Goal: Check status: Check status

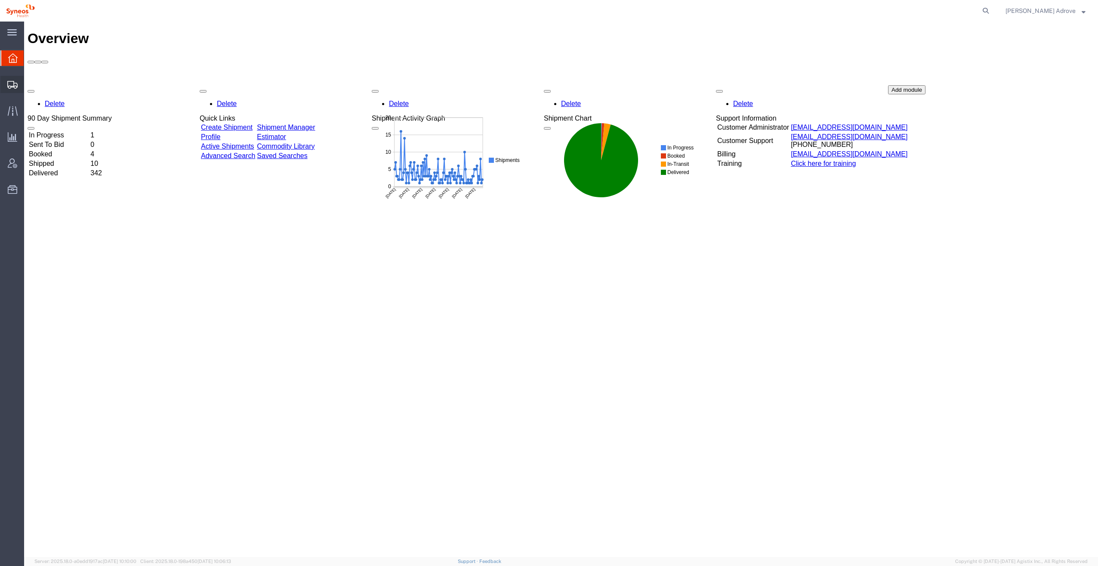
click at [0, 0] on span "Shipment Manager" at bounding box center [0, 0] width 0 height 0
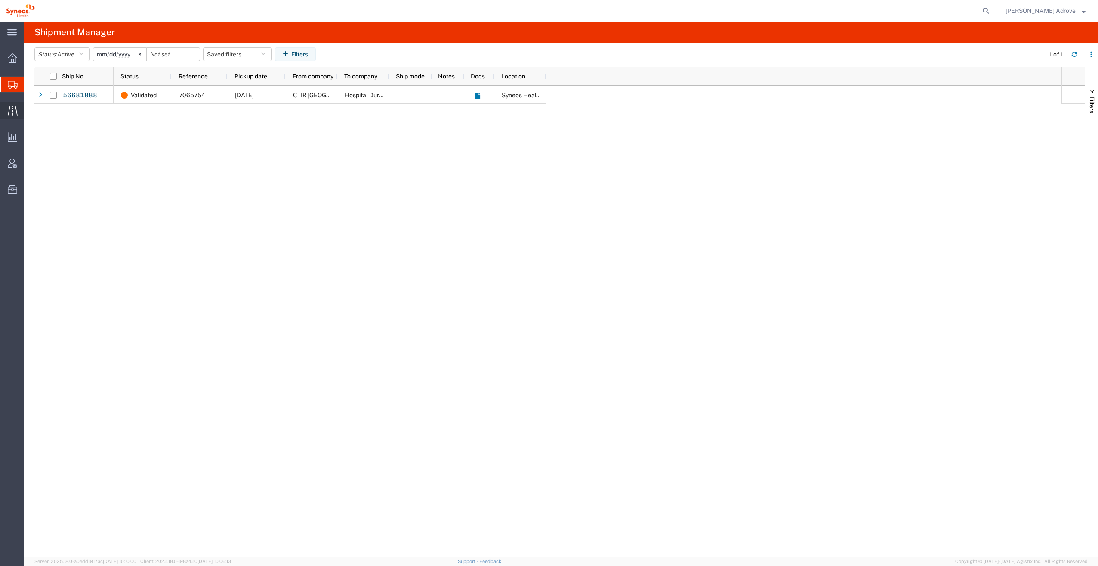
click at [11, 109] on icon at bounding box center [13, 111] width 10 height 10
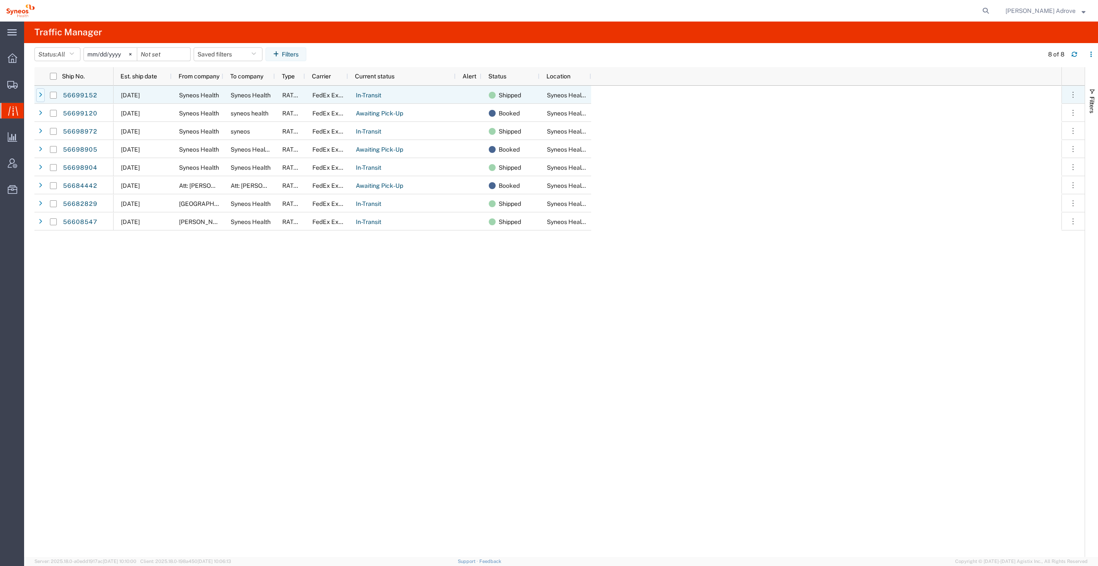
click at [40, 95] on icon at bounding box center [40, 95] width 3 height 6
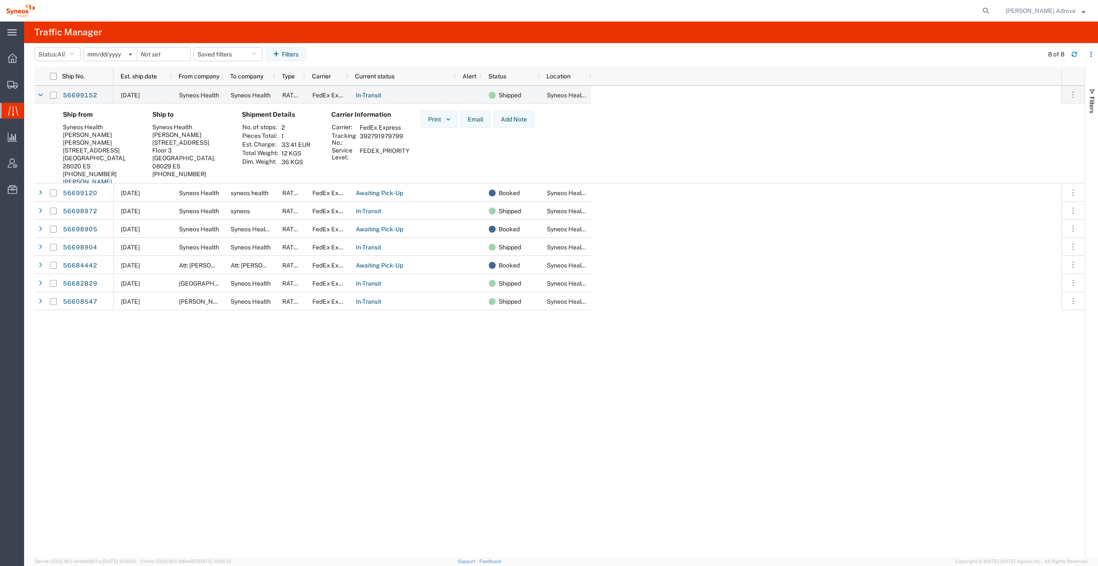
drag, startPoint x: 406, startPoint y: 137, endPoint x: 361, endPoint y: 137, distance: 45.6
click at [361, 137] on td "392791979799" at bounding box center [385, 139] width 56 height 15
drag, startPoint x: 361, startPoint y: 137, endPoint x: 365, endPoint y: 136, distance: 4.3
copy td "392791979799"
click at [40, 92] on icon at bounding box center [40, 95] width 5 height 6
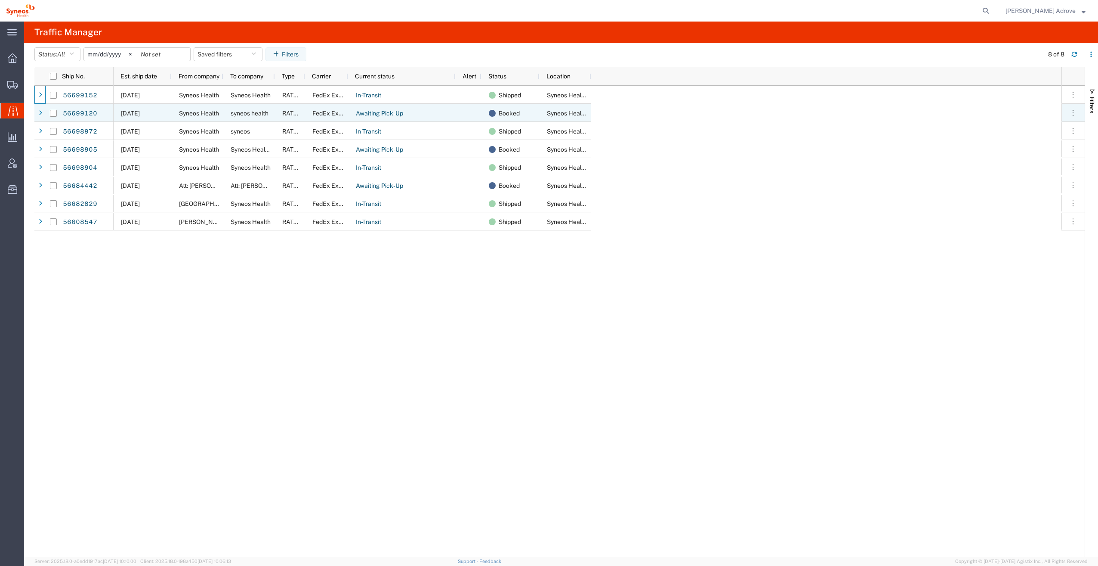
click at [37, 110] on div at bounding box center [40, 113] width 9 height 14
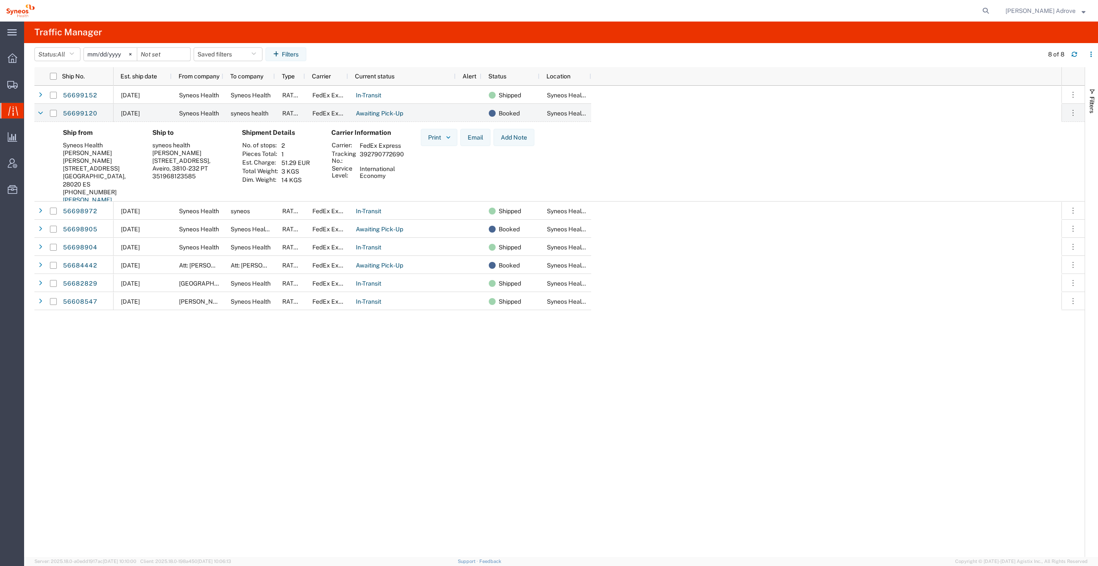
drag, startPoint x: 404, startPoint y: 154, endPoint x: 359, endPoint y: 155, distance: 45.2
click at [359, 155] on td "392790772690" at bounding box center [382, 157] width 50 height 15
drag, startPoint x: 359, startPoint y: 155, endPoint x: 367, endPoint y: 153, distance: 7.9
copy td "392790772690"
click at [106, 397] on div "56699152 56699120 56698972 56698905 56698904 56684442 56682829 56608547 09/03/2…" at bounding box center [559, 321] width 1051 height 471
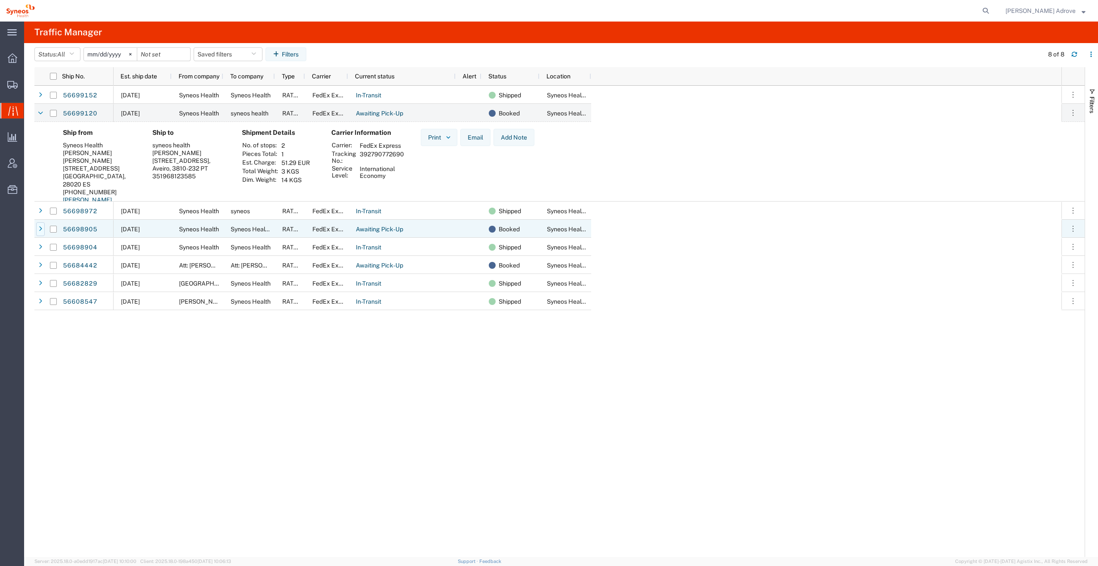
click at [38, 229] on div at bounding box center [40, 229] width 9 height 14
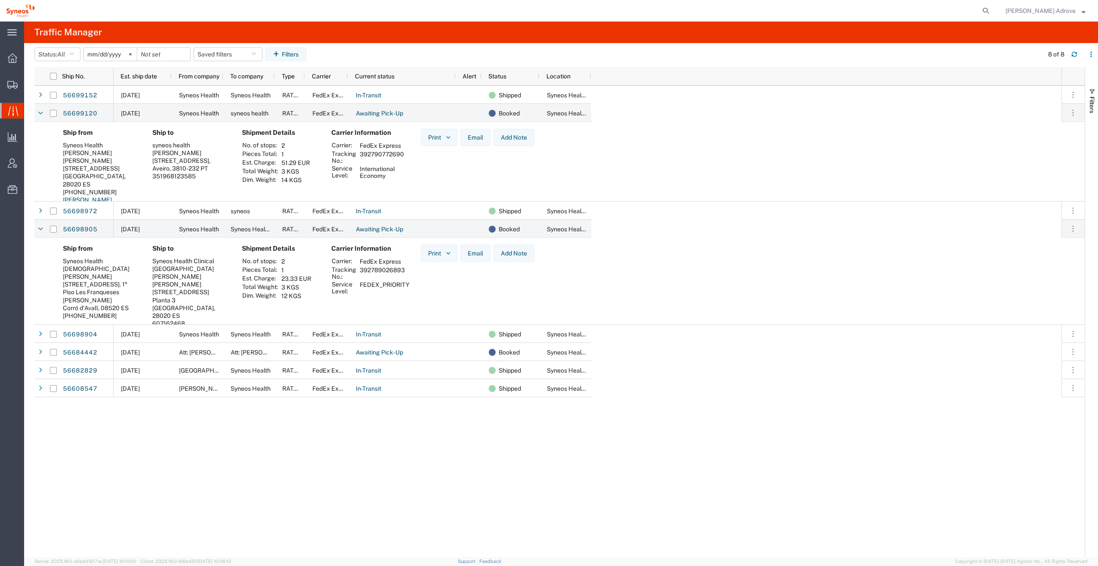
drag, startPoint x: 411, startPoint y: 269, endPoint x: 359, endPoint y: 270, distance: 52.5
click at [359, 270] on td "392789026893" at bounding box center [385, 273] width 56 height 15
drag, startPoint x: 359, startPoint y: 270, endPoint x: 369, endPoint y: 270, distance: 10.3
copy td "392789026893"
click at [35, 349] on div at bounding box center [39, 352] width 11 height 18
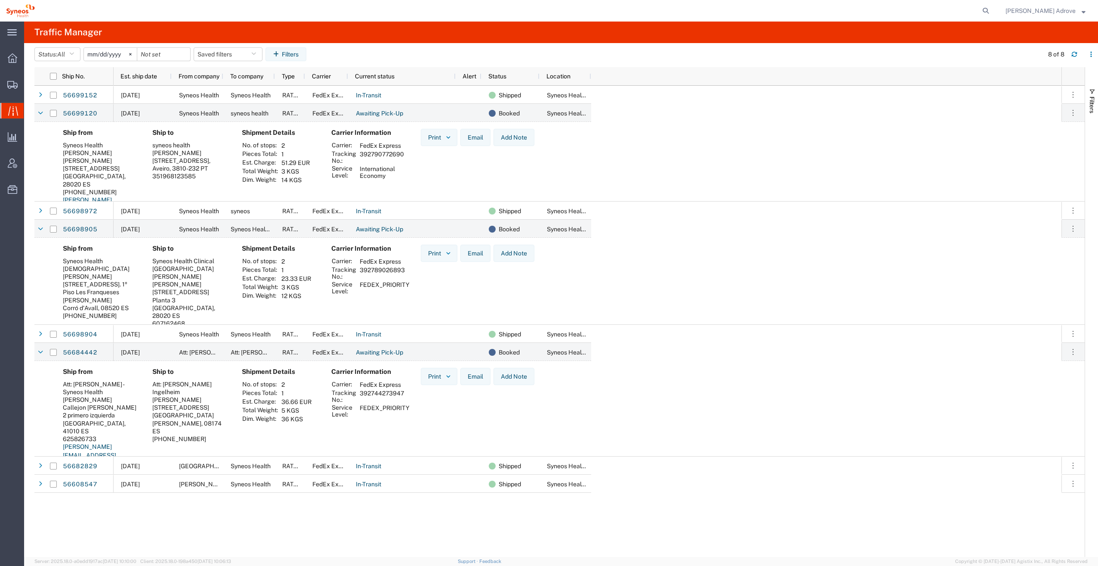
drag, startPoint x: 411, startPoint y: 395, endPoint x: 359, endPoint y: 394, distance: 51.7
click at [359, 394] on td "392744273947" at bounding box center [385, 396] width 56 height 15
drag, startPoint x: 359, startPoint y: 394, endPoint x: 368, endPoint y: 394, distance: 9.0
copy td "392744273947"
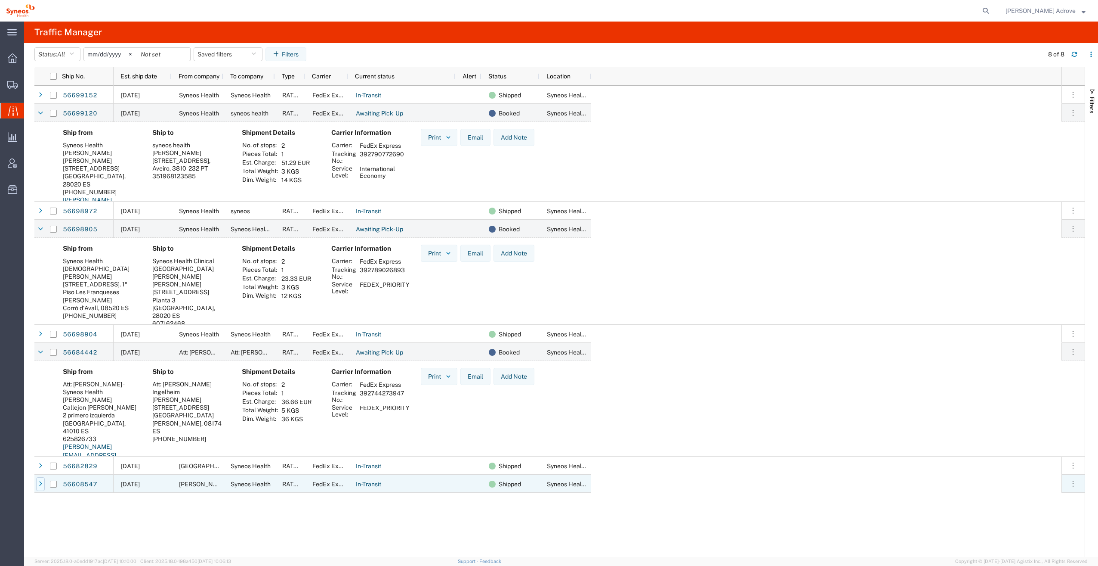
click at [42, 482] on icon at bounding box center [40, 484] width 3 height 6
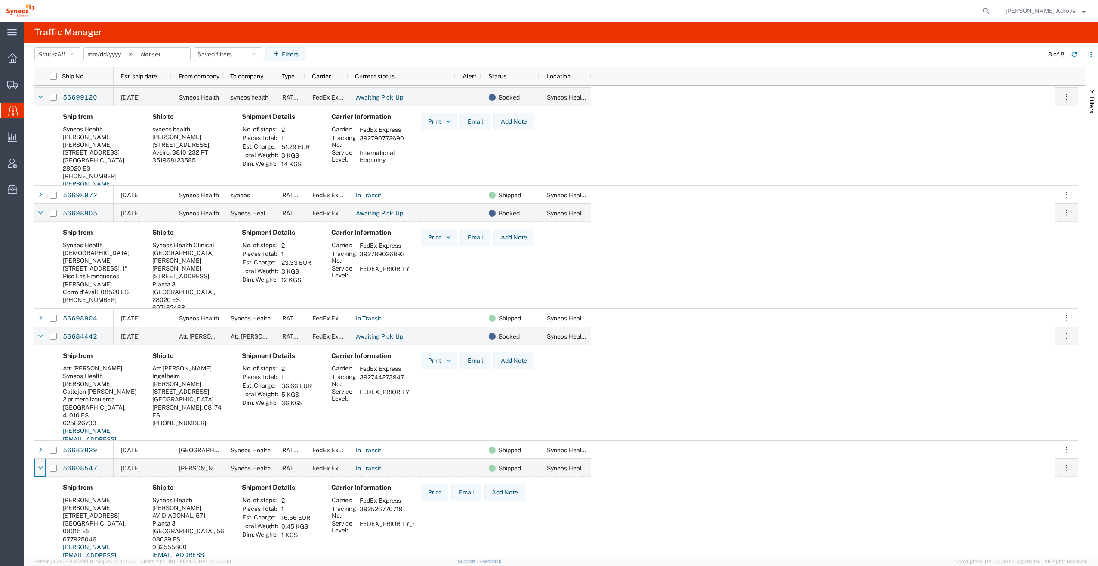
scroll to position [23, 0]
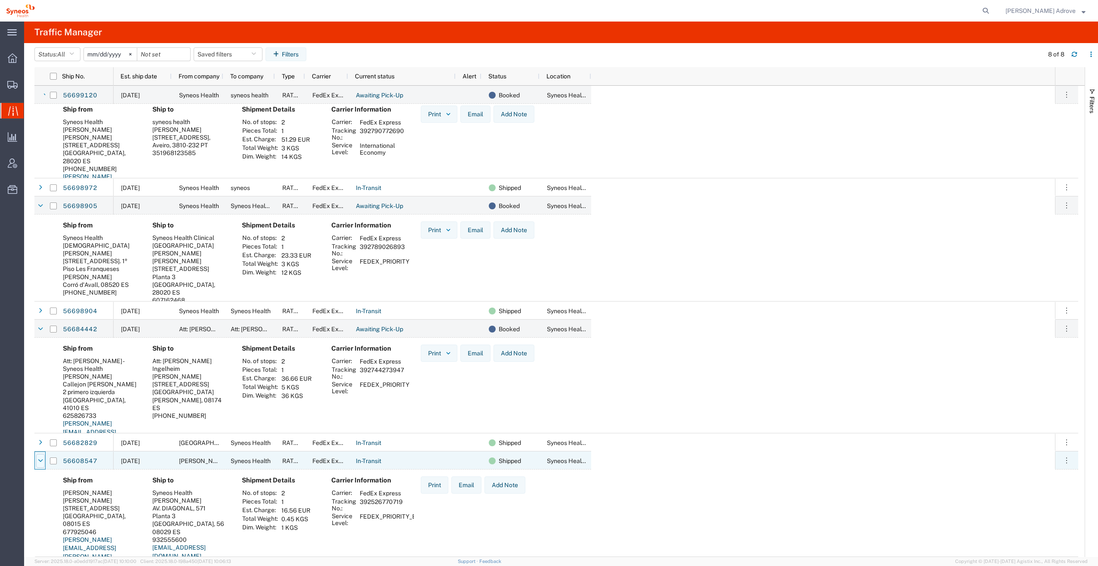
click at [41, 461] on icon at bounding box center [40, 461] width 5 height 6
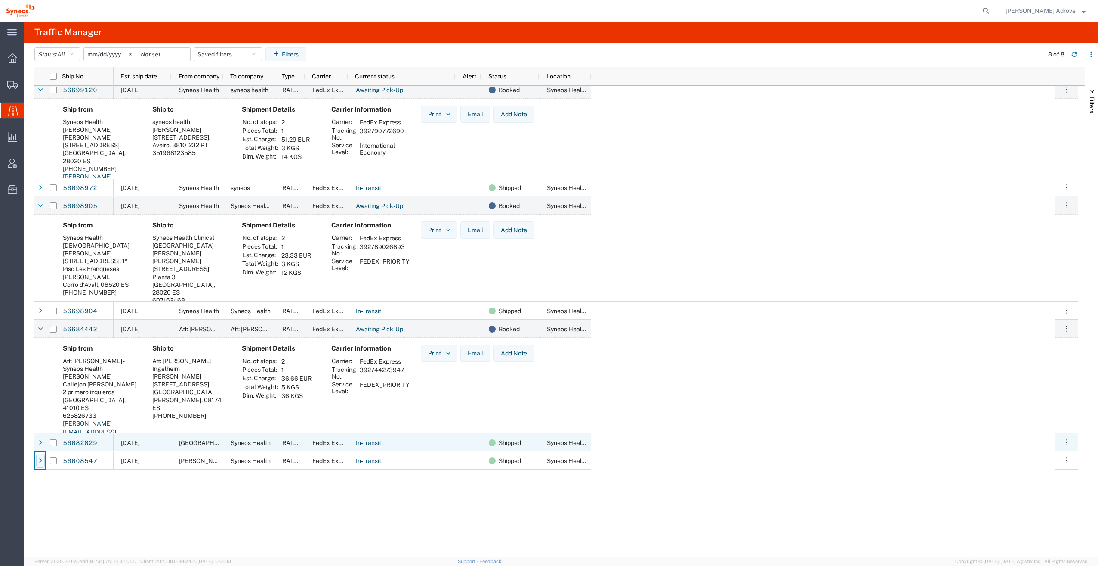
scroll to position [0, 0]
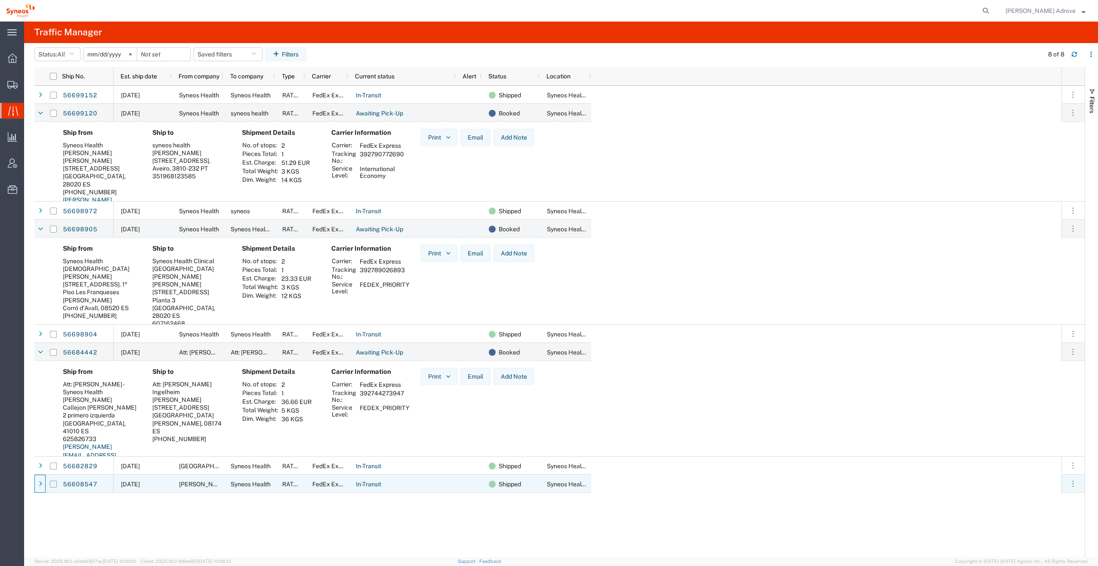
click at [54, 483] on input "Press Space to toggle row selection (unchecked)" at bounding box center [53, 483] width 7 height 7
checkbox input "true"
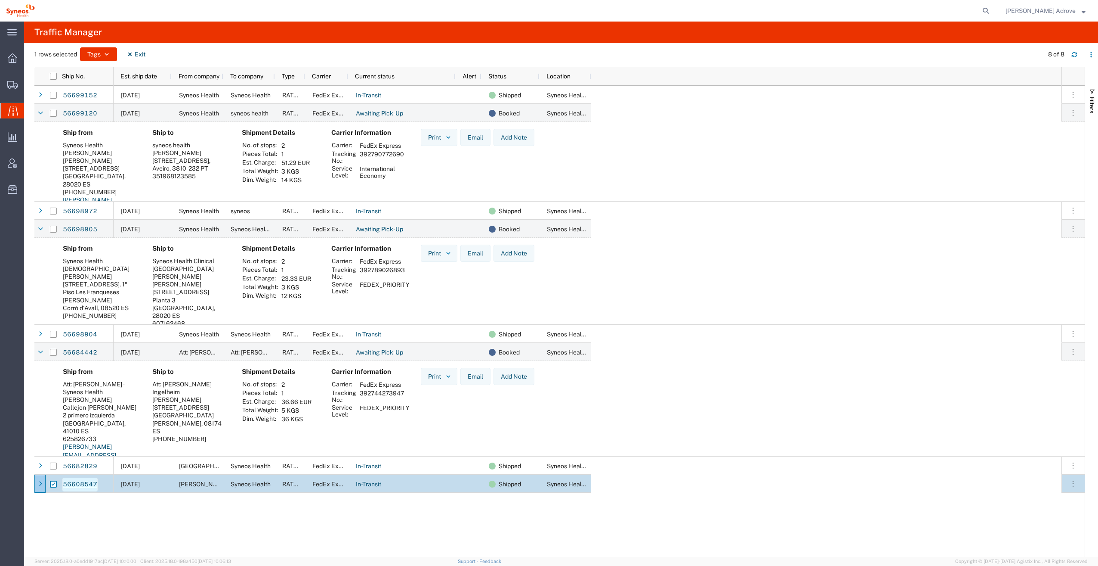
click at [71, 482] on link "56608547" at bounding box center [79, 484] width 35 height 14
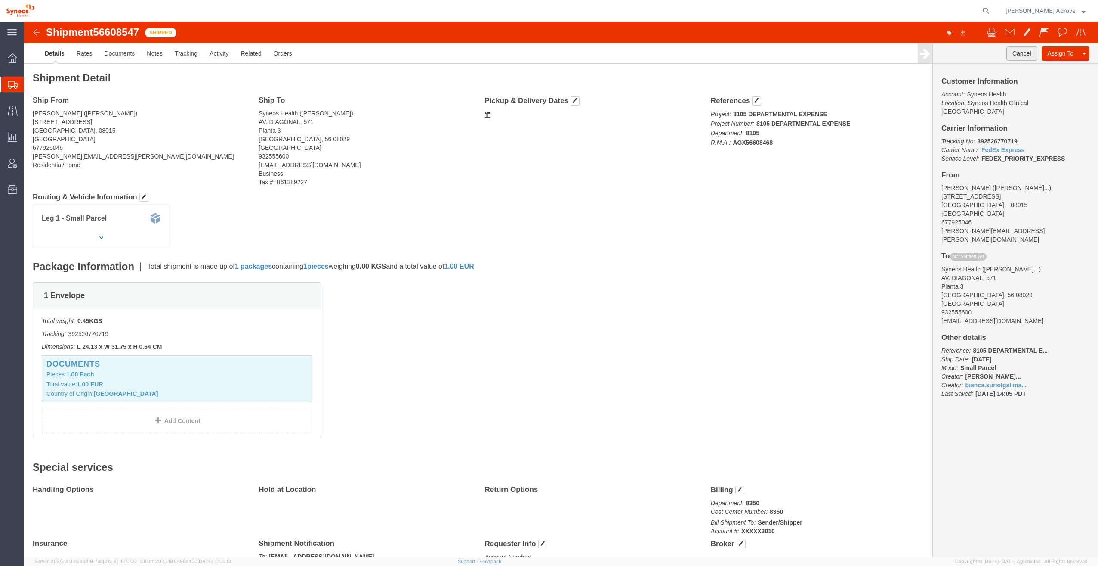
click button "Cancel"
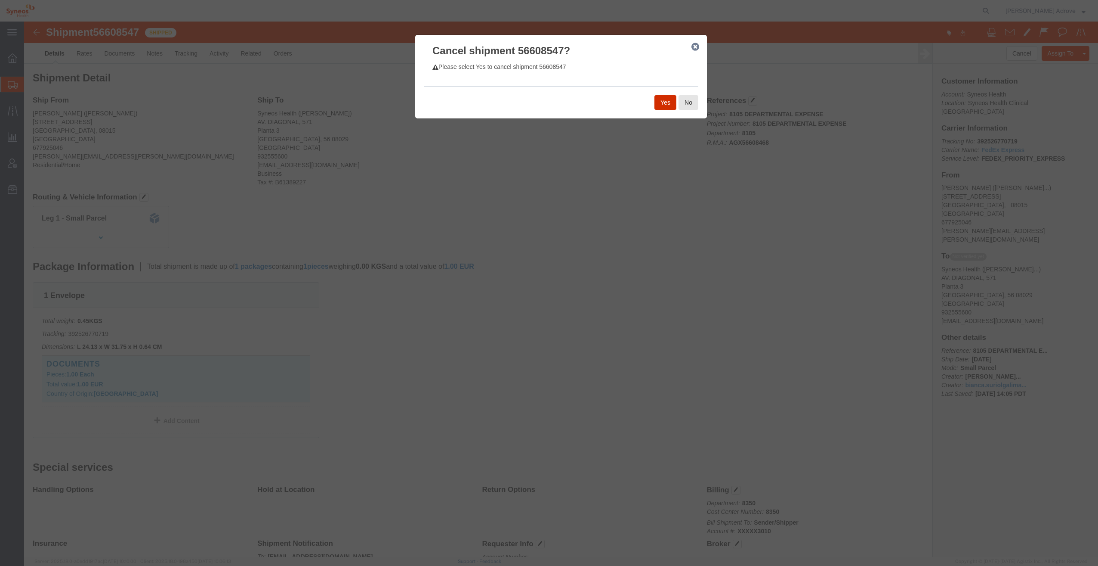
click button "Yes"
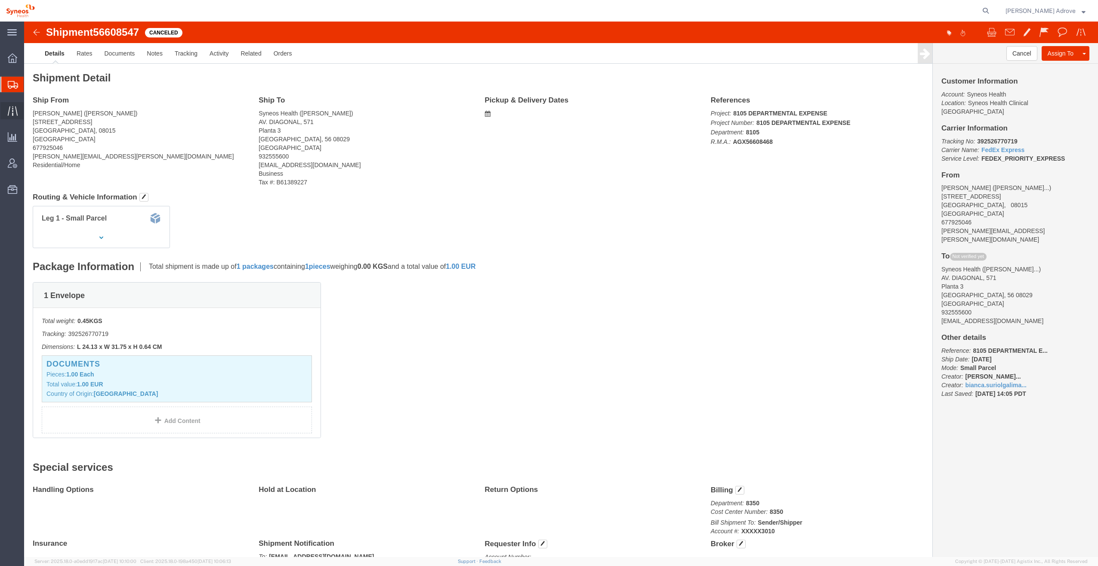
click at [13, 112] on icon at bounding box center [13, 111] width 10 height 10
click at [30, 109] on span "Traffic" at bounding box center [27, 110] width 6 height 17
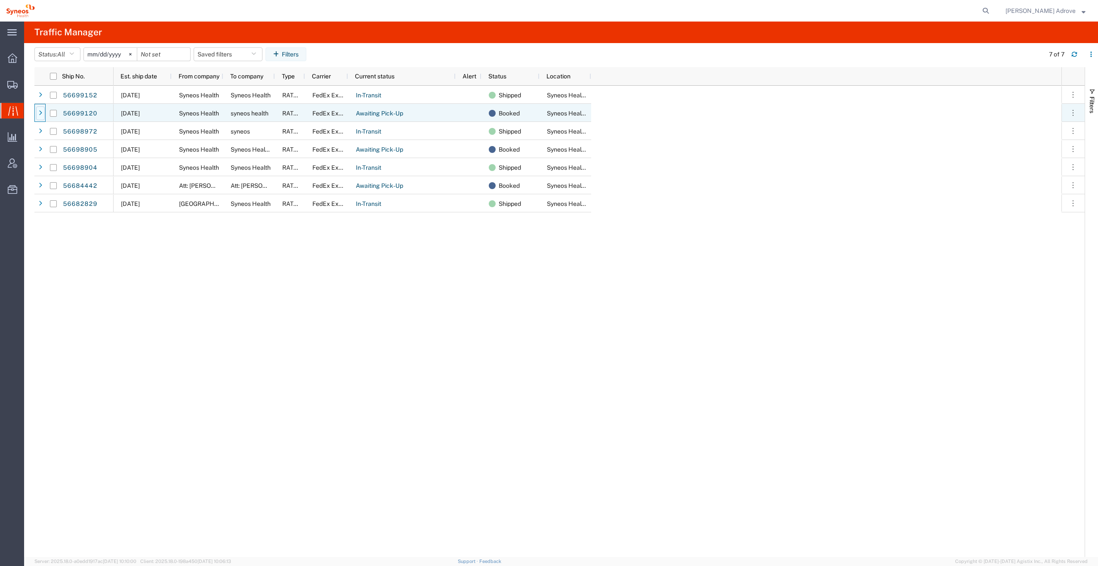
click at [39, 112] on icon at bounding box center [40, 113] width 3 height 6
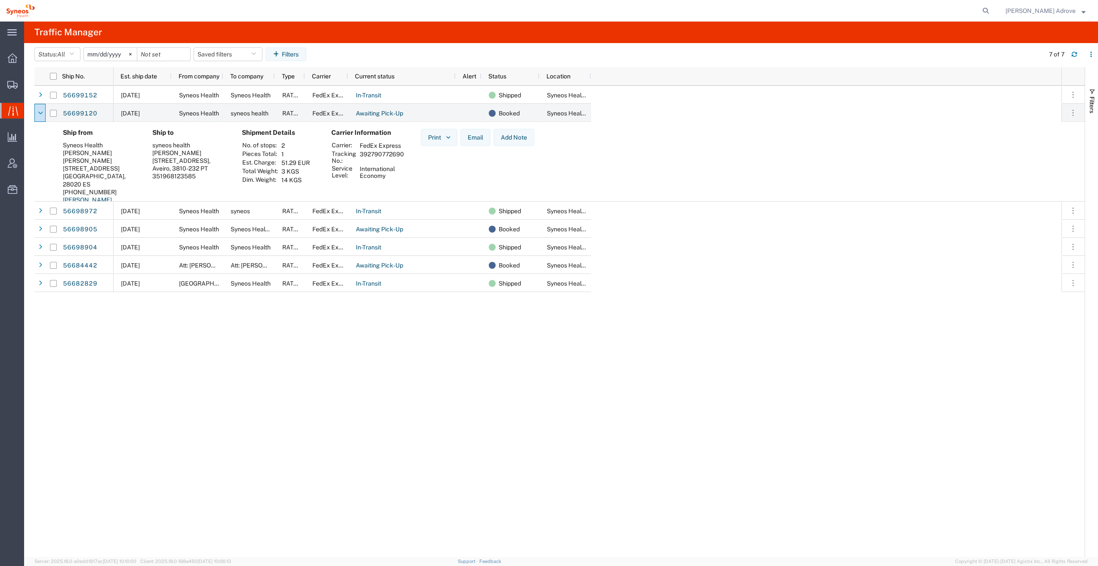
click at [967, 245] on div "09/03/2025 Syneos Health Syneos Health RATED FedEx Express In-Transit Shipped S…" at bounding box center [588, 321] width 948 height 471
click at [71, 115] on link "56699120" at bounding box center [79, 114] width 35 height 14
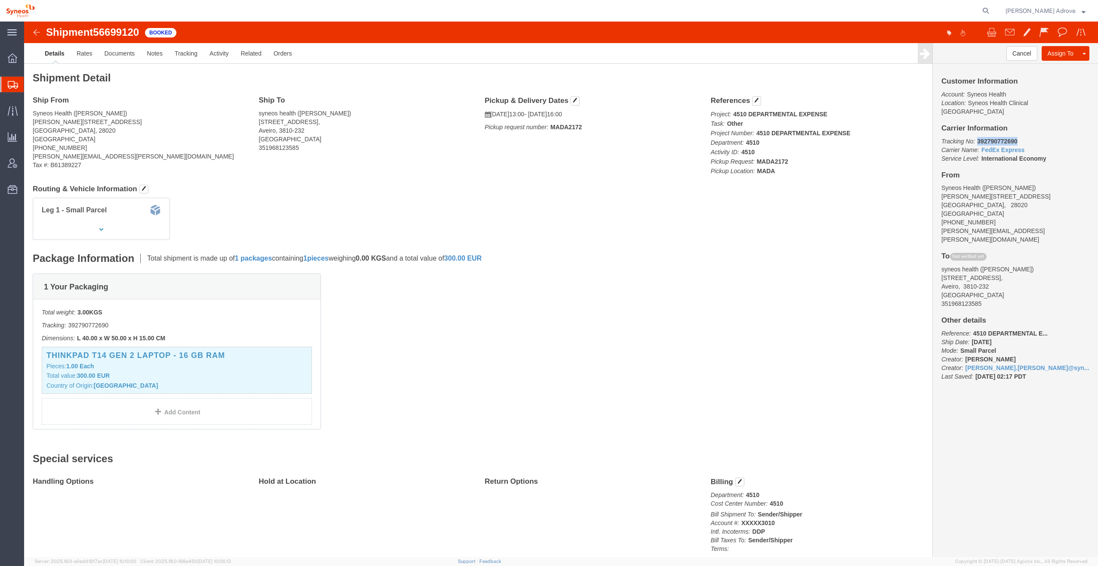
drag, startPoint x: 994, startPoint y: 108, endPoint x: 950, endPoint y: 111, distance: 44.0
click p "Tracking No: 392790772690 Carrier Name: FedEx Express FedEx Express Service Lev…"
copy b "392790772690"
